Goal: Information Seeking & Learning: Learn about a topic

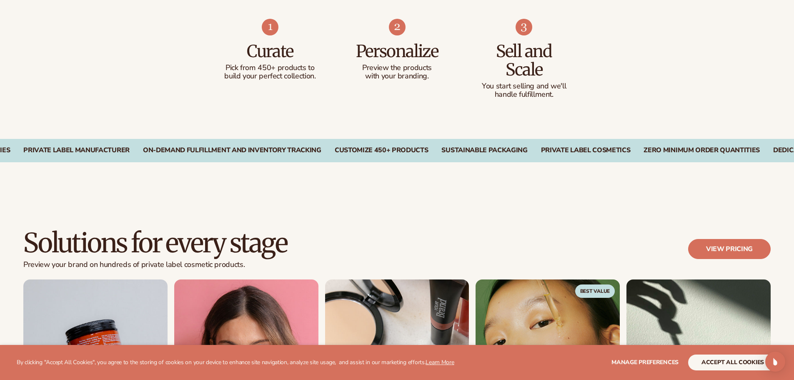
scroll to position [834, 0]
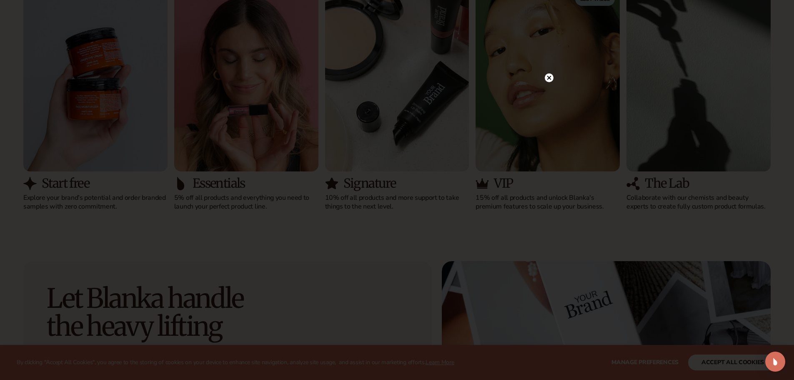
click at [550, 79] on div at bounding box center [397, 190] width 794 height 380
click at [551, 95] on circle at bounding box center [549, 94] width 9 height 9
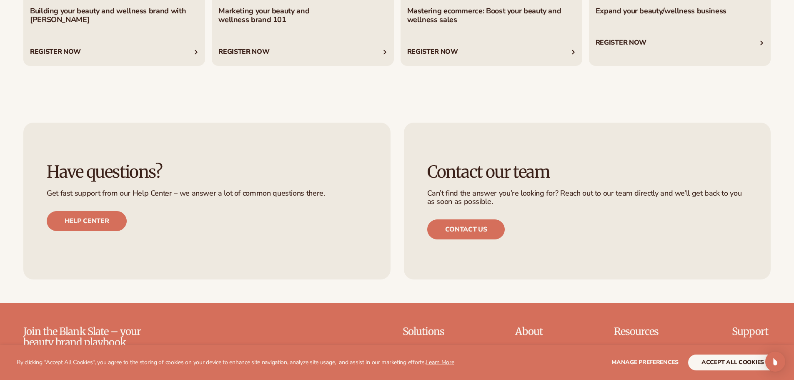
scroll to position [3813, 0]
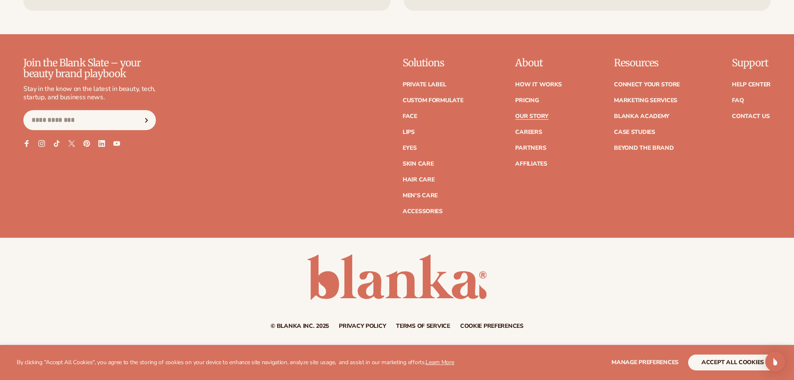
click at [535, 116] on link "Our Story" at bounding box center [531, 116] width 33 height 6
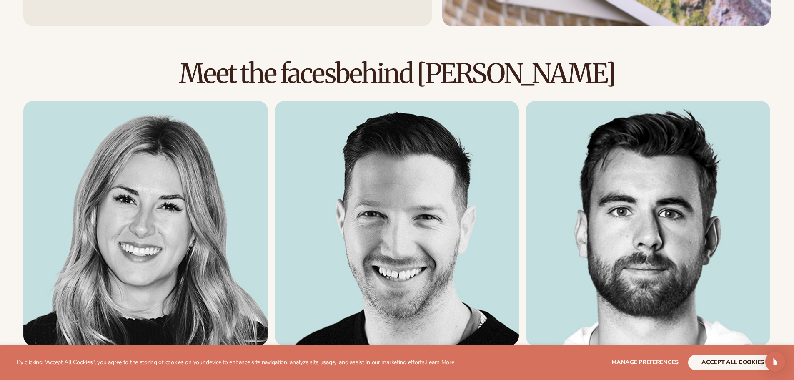
scroll to position [1288, 0]
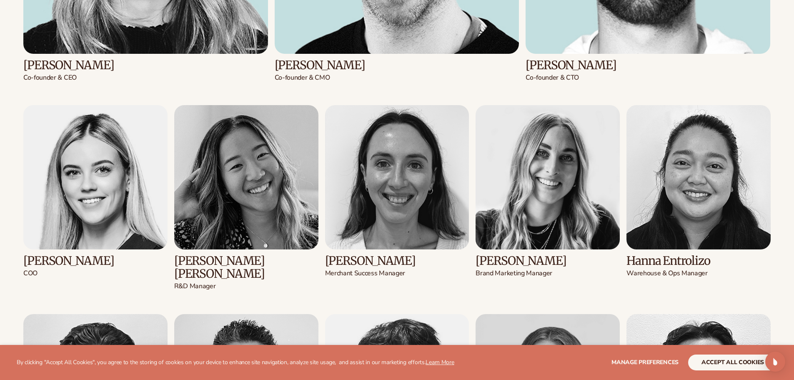
drag, startPoint x: 28, startPoint y: 270, endPoint x: 30, endPoint y: 276, distance: 7.1
click at [30, 276] on p "COO" at bounding box center [95, 273] width 144 height 9
click at [44, 276] on p "COO" at bounding box center [95, 273] width 144 height 9
drag, startPoint x: 48, startPoint y: 258, endPoint x: 89, endPoint y: 262, distance: 40.7
click at [89, 262] on h3 "Karli Leitl" at bounding box center [95, 260] width 144 height 13
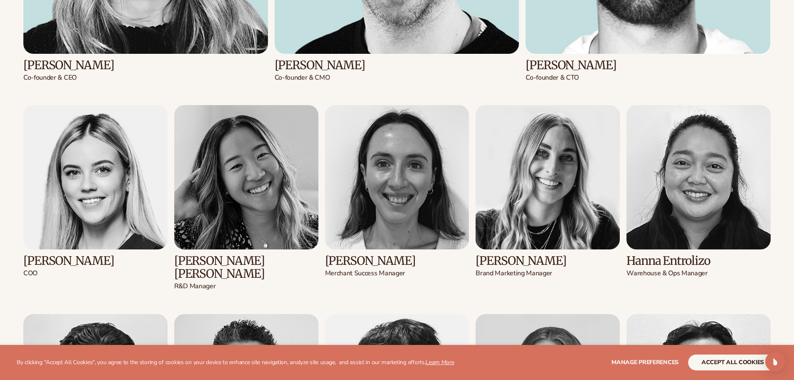
click at [89, 262] on h3 "Karli Leitl" at bounding box center [95, 260] width 144 height 13
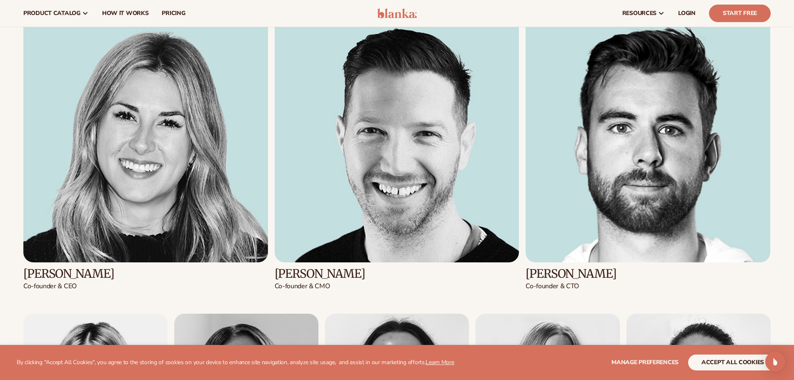
click at [137, 172] on img at bounding box center [145, 140] width 245 height 245
click at [338, 153] on img at bounding box center [397, 140] width 245 height 245
click at [654, 159] on img at bounding box center [648, 140] width 245 height 245
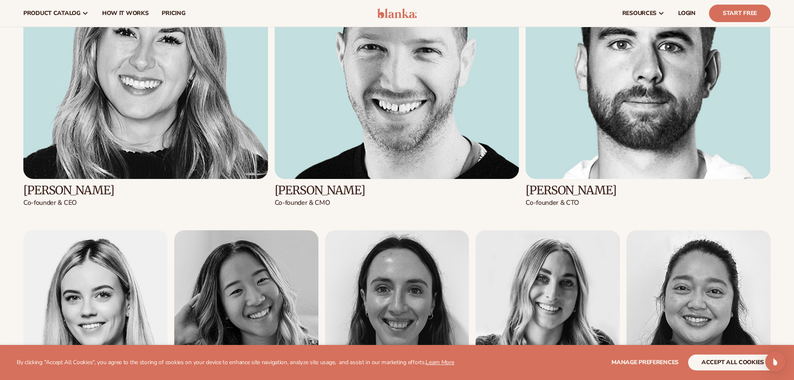
scroll to position [1372, 0]
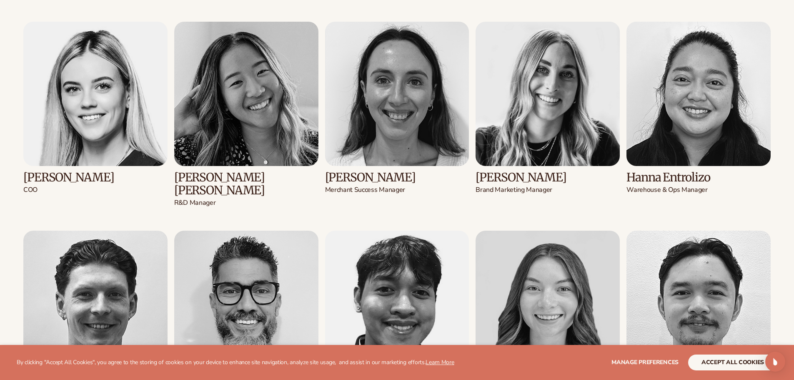
click at [398, 137] on img at bounding box center [397, 94] width 144 height 144
click at [233, 116] on img at bounding box center [246, 94] width 144 height 144
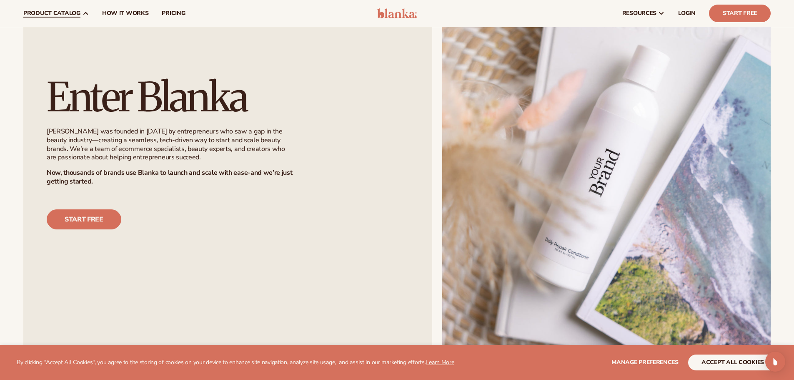
scroll to position [580, 0]
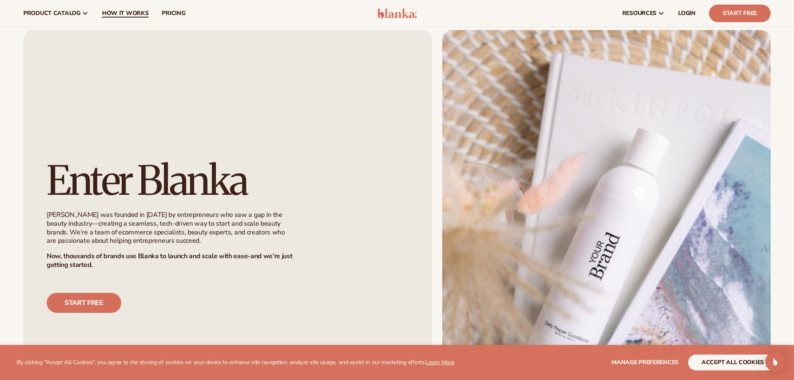
click at [118, 13] on span "How It Works" at bounding box center [125, 13] width 47 height 7
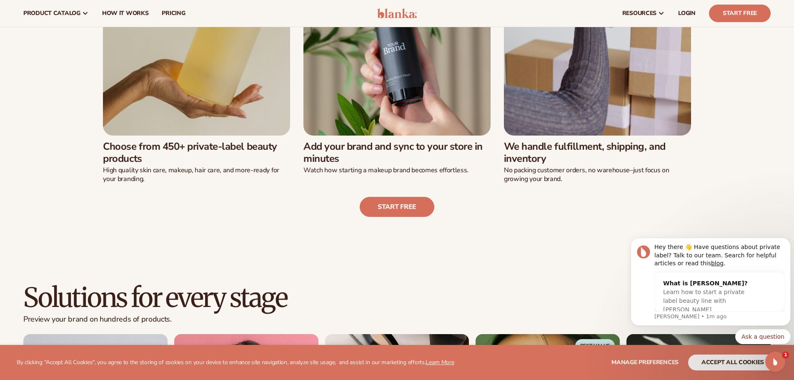
click at [211, 103] on img at bounding box center [196, 41] width 187 height 187
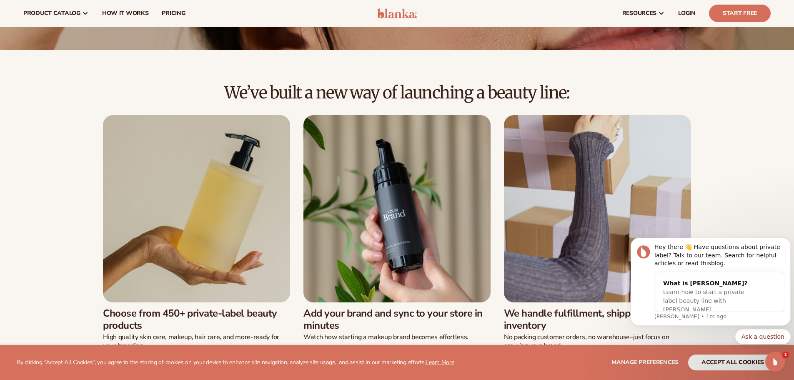
click at [254, 186] on img at bounding box center [196, 208] width 187 height 187
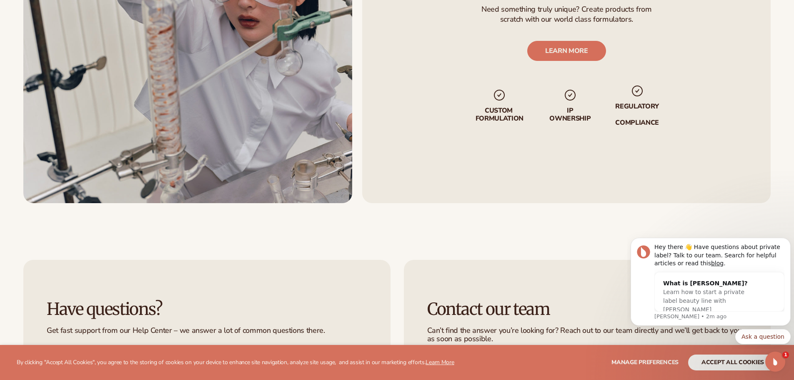
scroll to position [2127, 0]
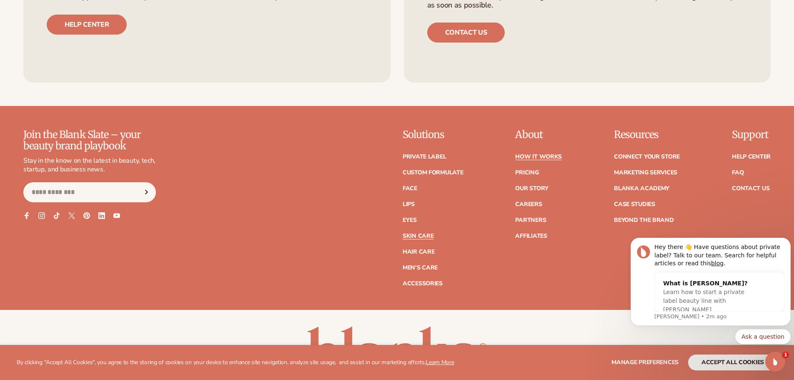
click at [412, 236] on link "Skin Care" at bounding box center [418, 236] width 31 height 6
